Goal: Information Seeking & Learning: Check status

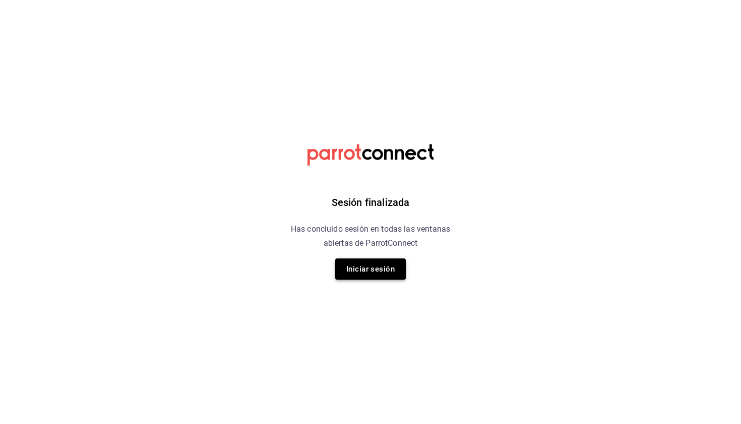
click at [368, 267] on button "Iniciar sesión" at bounding box center [370, 268] width 71 height 21
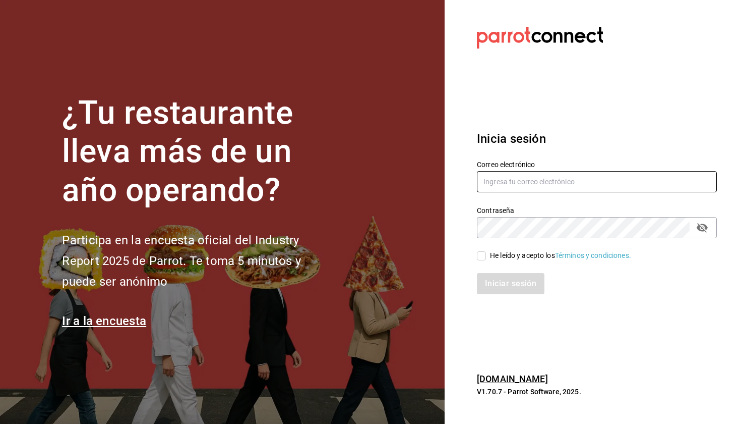
type input "[EMAIL_ADDRESS][DOMAIN_NAME]"
click at [506, 253] on div "He leído y acepto los Términos y condiciones." at bounding box center [560, 255] width 141 height 11
click at [486, 253] on input "He leído y acepto los Términos y condiciones." at bounding box center [481, 255] width 9 height 9
checkbox input "true"
click at [505, 295] on div "Inicia sesión Correo electrónico marianamedm@cafemoretto.com.mx Contraseña Cont…" at bounding box center [597, 211] width 240 height 189
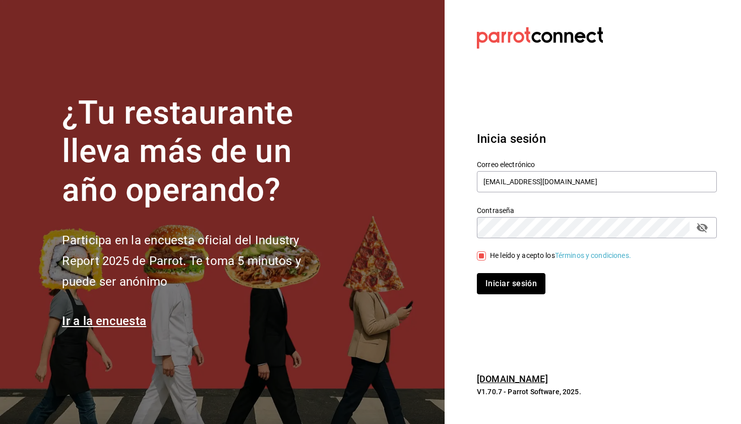
click at [507, 290] on button "Iniciar sesión" at bounding box center [511, 283] width 69 height 21
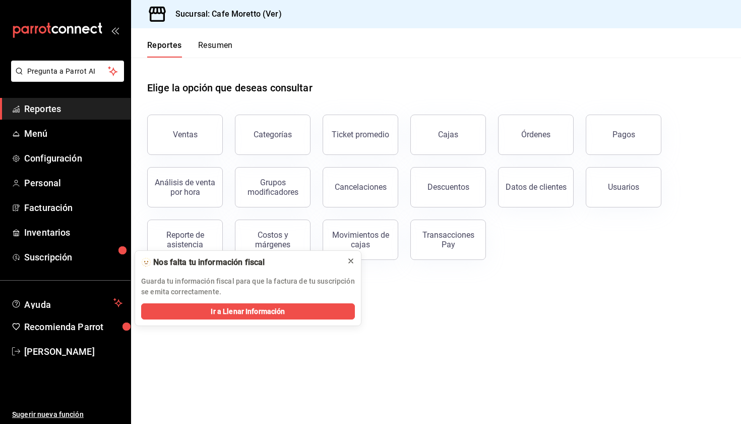
click at [349, 260] on icon at bounding box center [351, 261] width 8 height 8
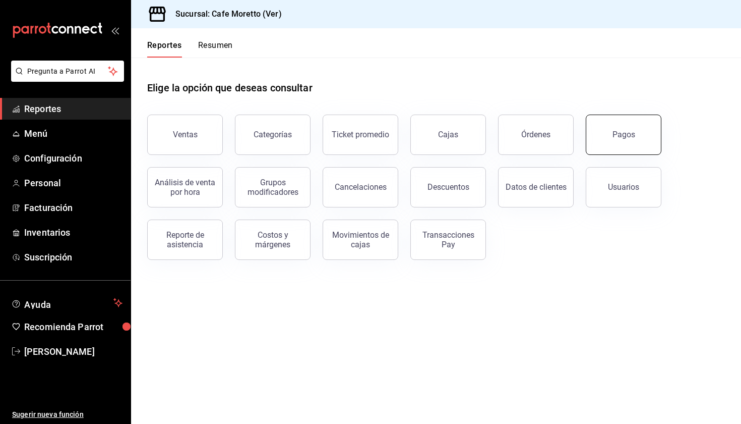
click at [598, 137] on button "Pagos" at bounding box center [624, 134] width 76 height 40
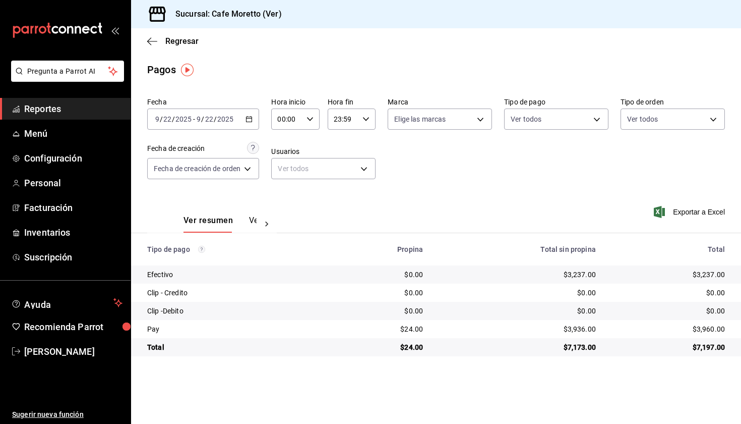
click at [256, 118] on div "[DATE] [DATE] - [DATE] [DATE]" at bounding box center [203, 118] width 112 height 21
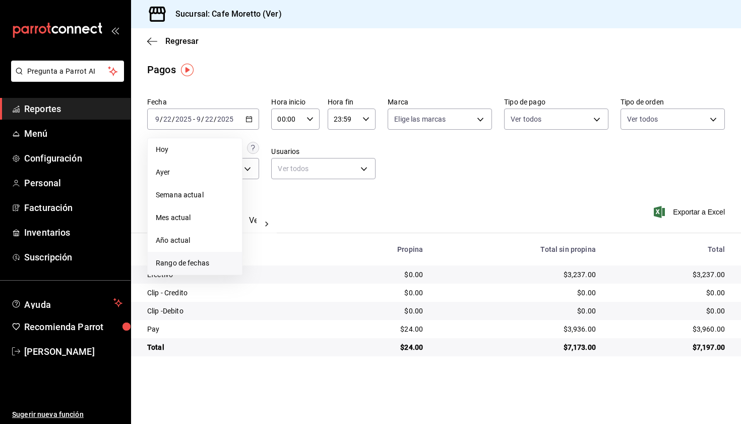
click at [197, 267] on span "Rango de fechas" at bounding box center [195, 263] width 78 height 11
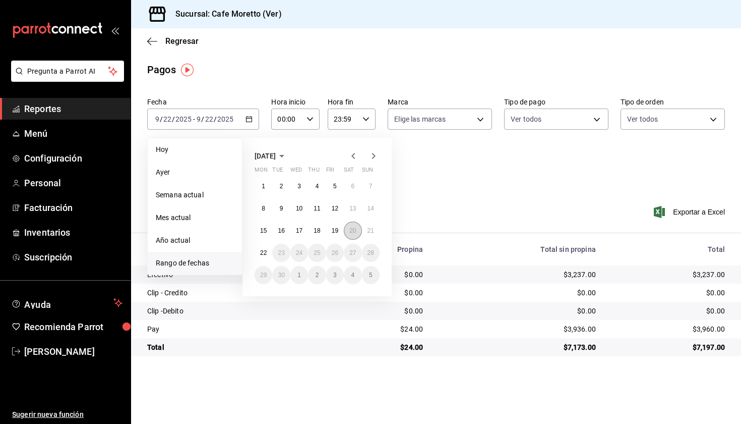
click at [350, 231] on abbr "20" at bounding box center [352, 230] width 7 height 7
click at [265, 254] on abbr "22" at bounding box center [263, 252] width 7 height 7
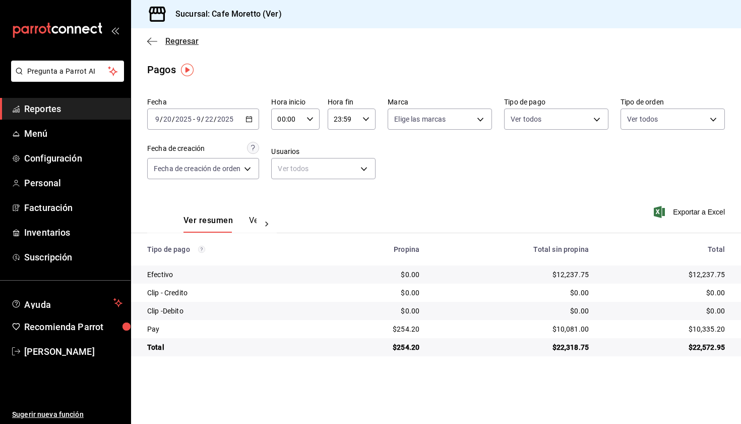
click at [147, 43] on icon "button" at bounding box center [152, 41] width 10 height 9
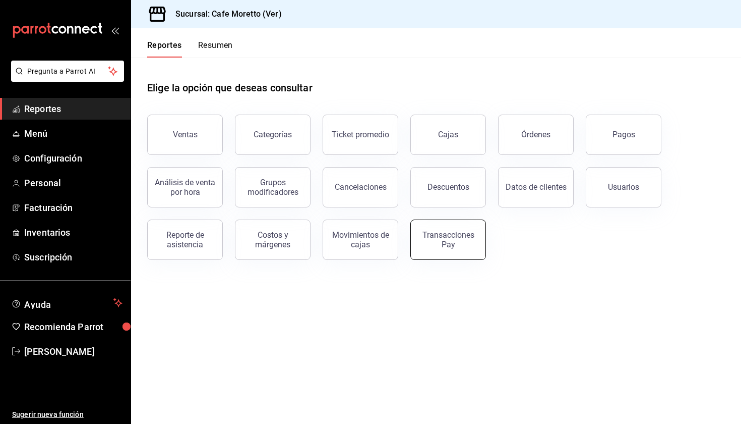
click at [456, 233] on div "Transacciones Pay" at bounding box center [448, 239] width 63 height 19
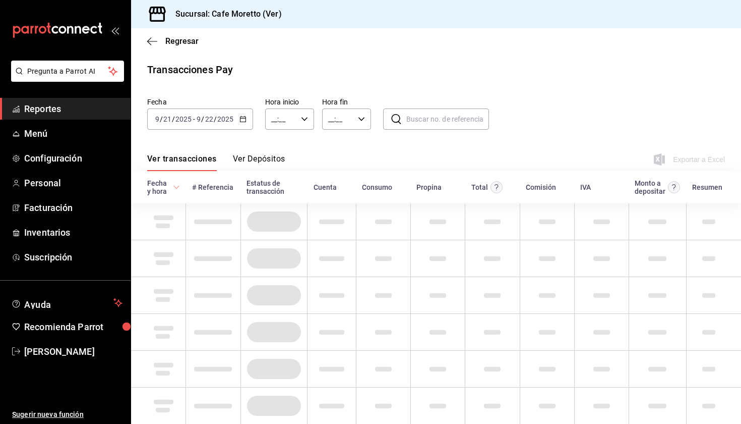
type input "00:00"
type input "23:59"
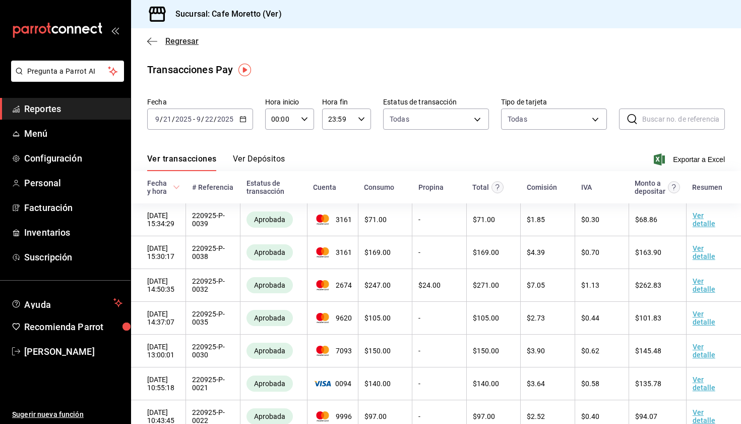
click at [153, 41] on icon "button" at bounding box center [152, 41] width 10 height 1
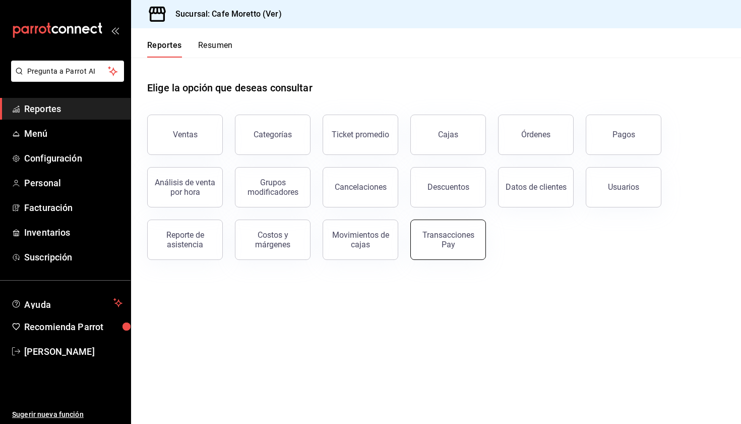
click at [443, 258] on div "Transacciones Pay" at bounding box center [442, 233] width 88 height 52
click at [460, 236] on div "Transacciones Pay" at bounding box center [448, 239] width 63 height 19
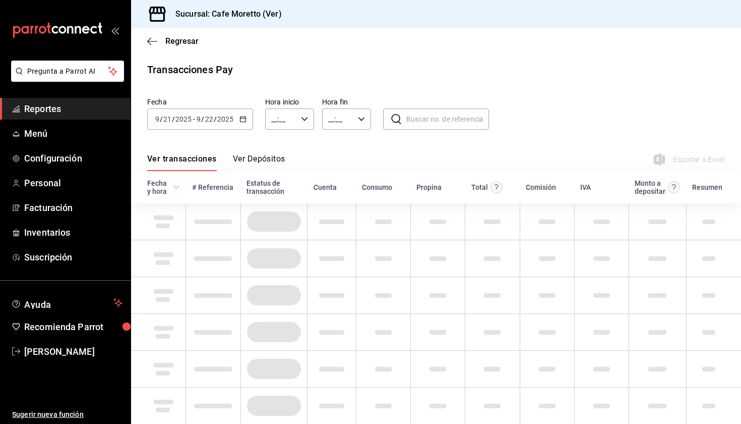
type input "00:00"
type input "23:59"
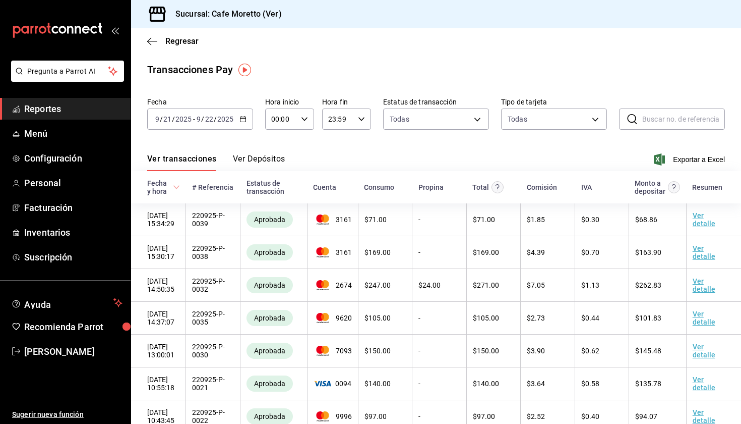
click at [254, 153] on div "Ver transacciones Ver Depósitos Exportar a Excel" at bounding box center [436, 156] width 578 height 29
click at [265, 163] on button "Ver Depósitos" at bounding box center [259, 162] width 52 height 17
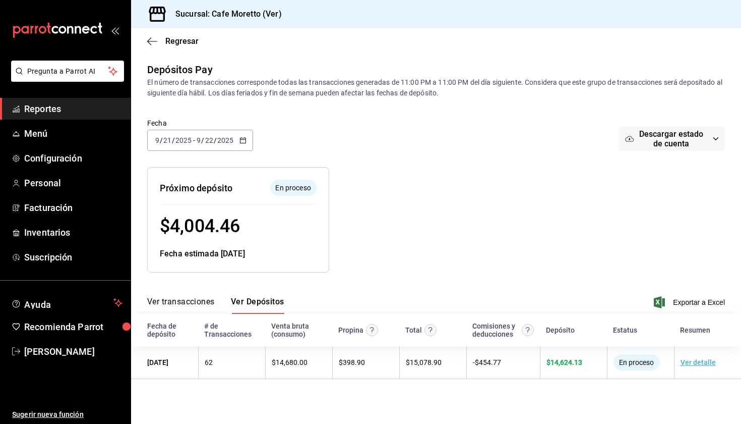
click at [634, 2] on div "Sucursal: Cafe Moretto (Ver)" at bounding box center [436, 14] width 610 height 28
